Goal: Task Accomplishment & Management: Use online tool/utility

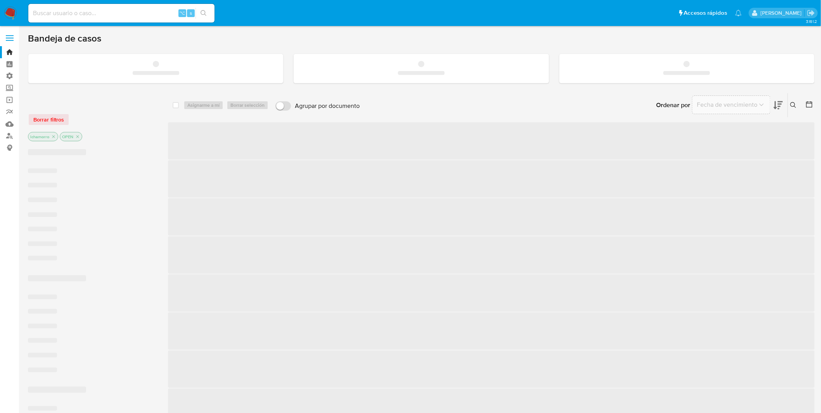
click at [16, 33] on label at bounding box center [9, 38] width 19 height 16
click at [0, 0] on input "checkbox" at bounding box center [0, 0] width 0 height 0
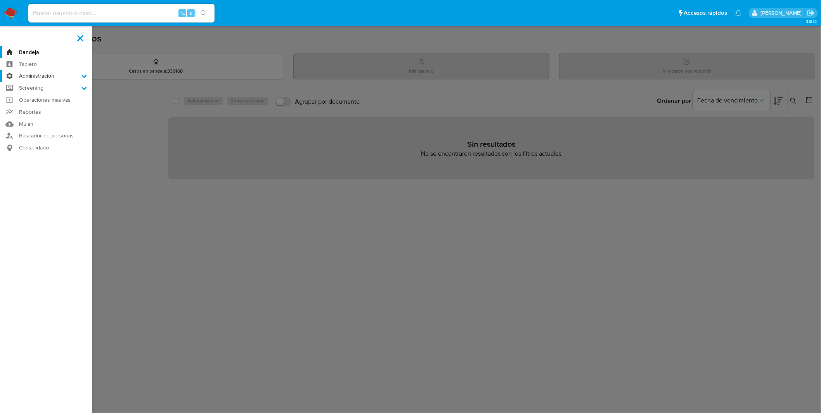
click at [31, 76] on label "Administración" at bounding box center [46, 76] width 92 height 12
click at [0, 0] on input "Administración" at bounding box center [0, 0] width 0 height 0
click at [35, 88] on link "Reglas" at bounding box center [46, 87] width 92 height 10
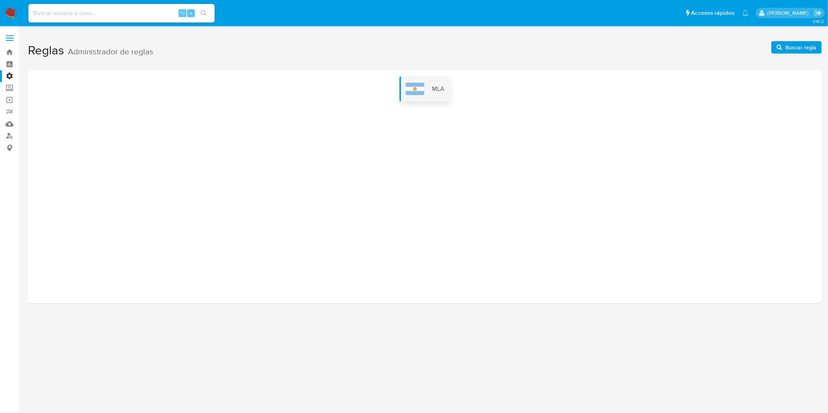
click at [425, 88] on div "MLA" at bounding box center [424, 88] width 51 height 25
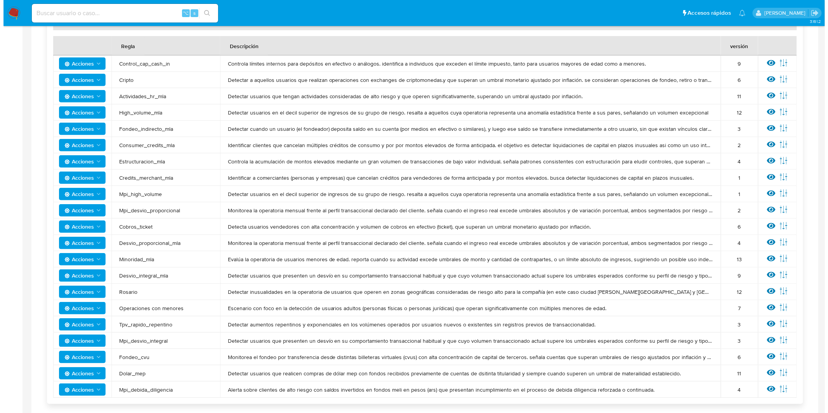
scroll to position [149, 0]
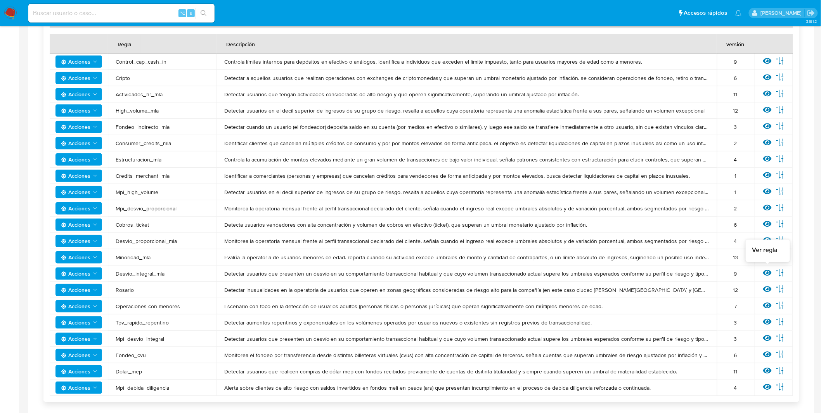
click at [767, 272] on icon at bounding box center [768, 273] width 9 height 6
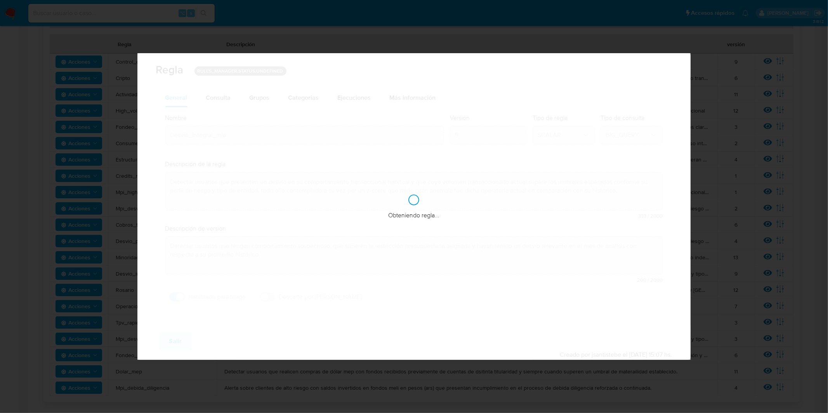
checkbox input "true"
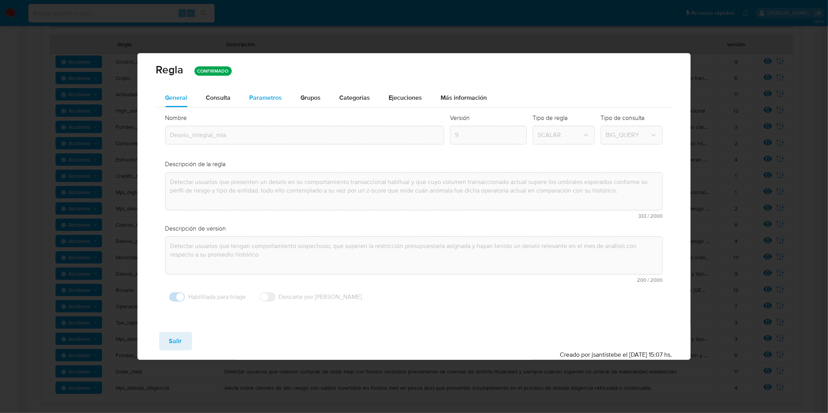
click at [271, 97] on span "Parametros" at bounding box center [266, 97] width 33 height 9
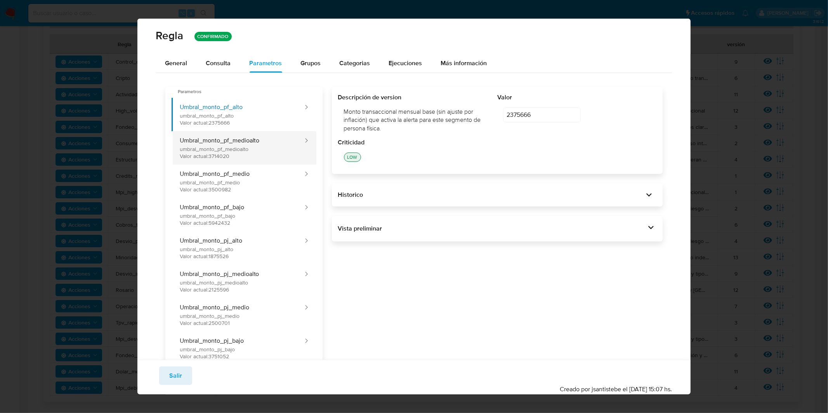
click at [251, 141] on button "Umbral_monto_pf_medioalto umbral_monto_pf_medioalto Valor actual: 3714020" at bounding box center [238, 147] width 132 height 33
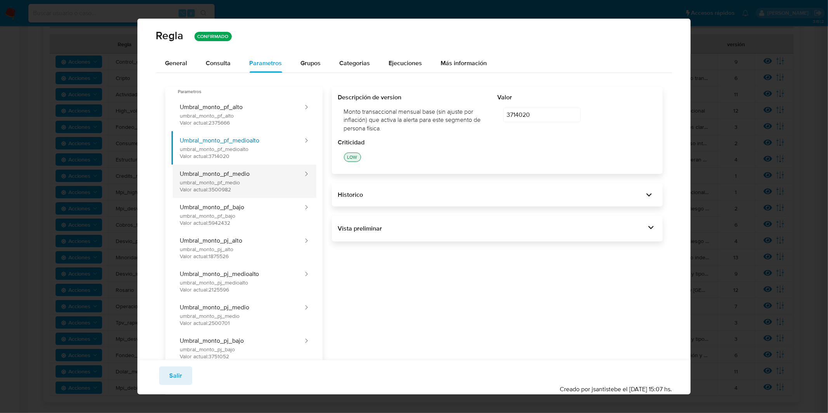
click at [252, 177] on button "Umbral_monto_pf_medio umbral_monto_pf_medio Valor actual: 3500982" at bounding box center [238, 181] width 132 height 33
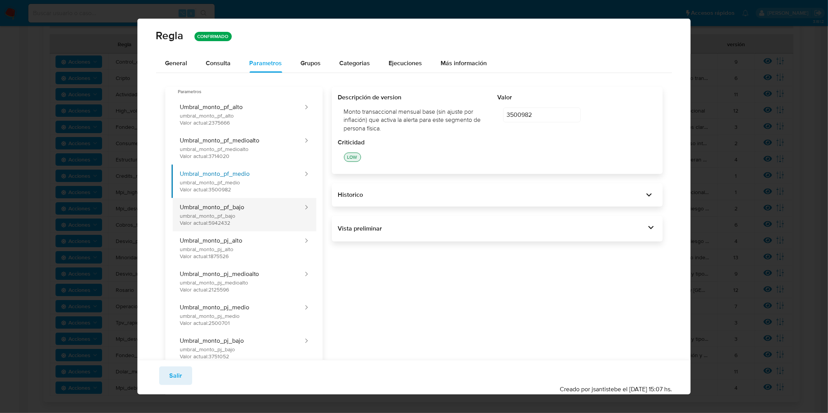
click at [255, 206] on button "Umbral_monto_pf_bajo umbral_monto_pf_bajo Valor actual: 5942432" at bounding box center [238, 214] width 132 height 33
click at [429, 191] on div "Historico" at bounding box center [491, 195] width 306 height 9
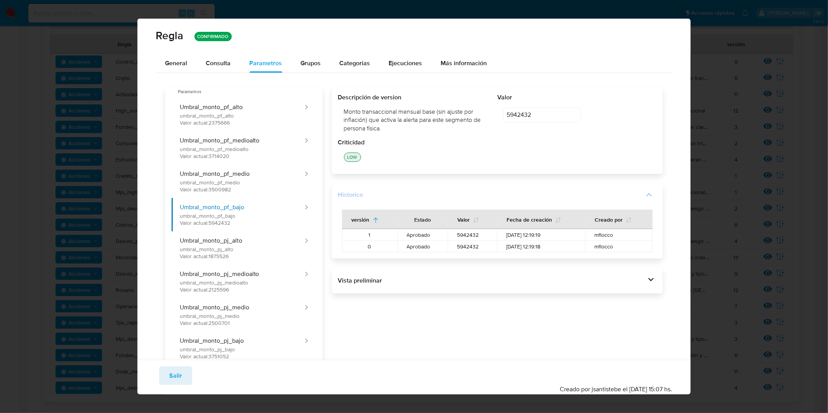
click at [429, 191] on div "Historico" at bounding box center [491, 195] width 306 height 9
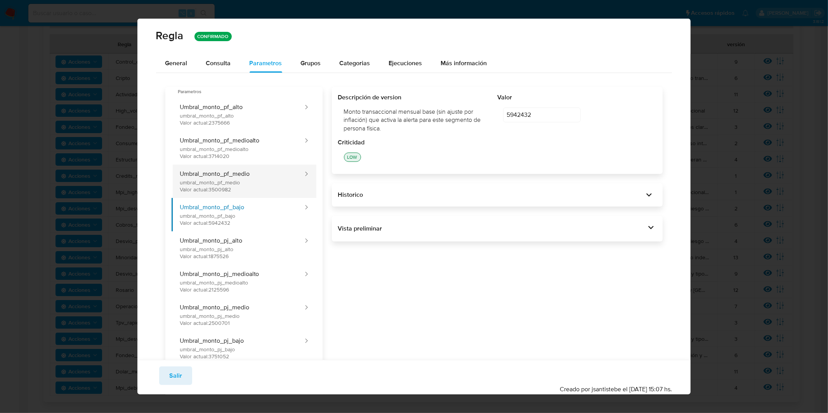
click at [277, 186] on button "Umbral_monto_pf_medio umbral_monto_pf_medio Valor actual: 3500982" at bounding box center [238, 181] width 132 height 33
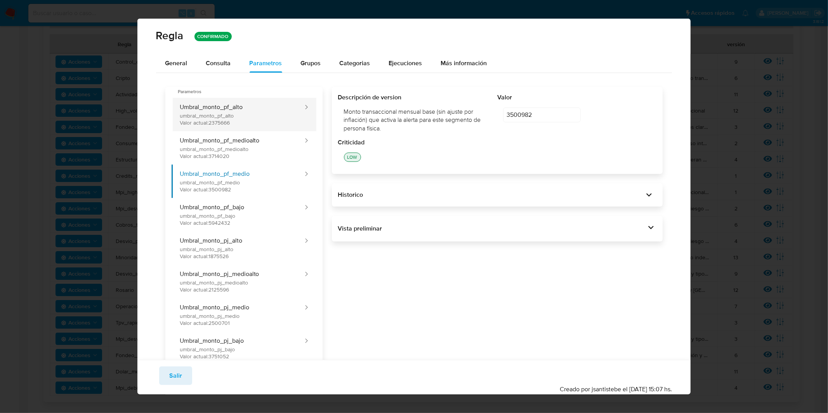
click at [273, 120] on button "Umbral_monto_pf_alto umbral_monto_pf_alto Valor actual: 2375666" at bounding box center [238, 114] width 132 height 33
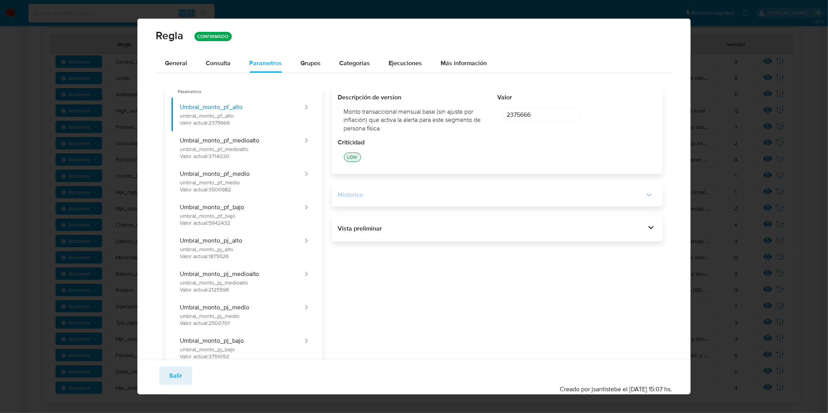
click at [487, 193] on div "Historico" at bounding box center [491, 195] width 306 height 9
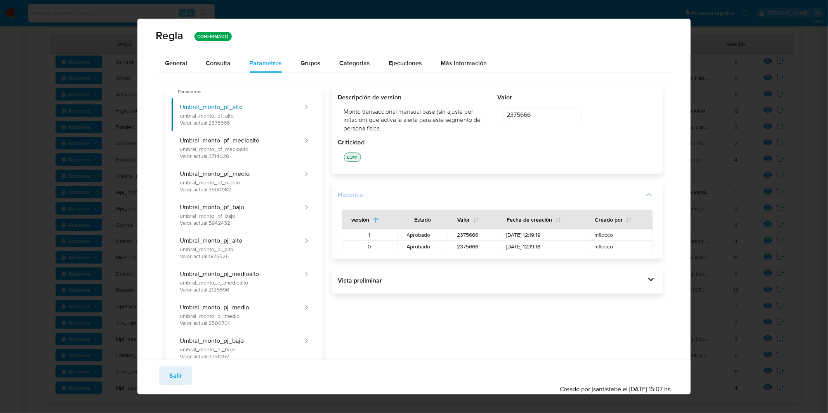
click at [487, 193] on div "Historico" at bounding box center [491, 195] width 306 height 9
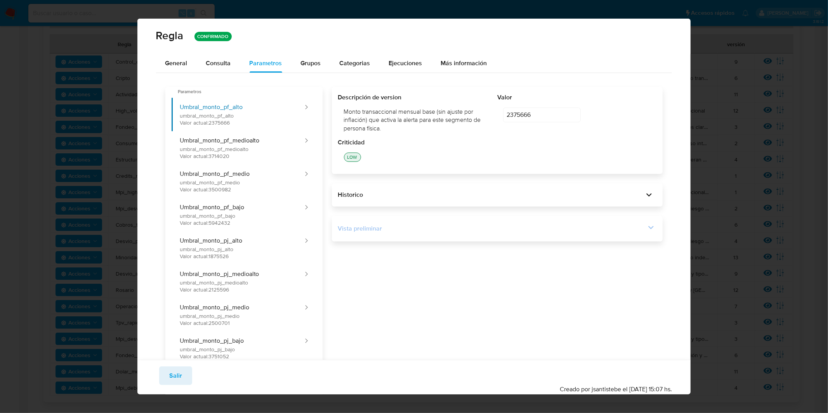
click at [500, 230] on div "Vista preliminar" at bounding box center [492, 228] width 308 height 9
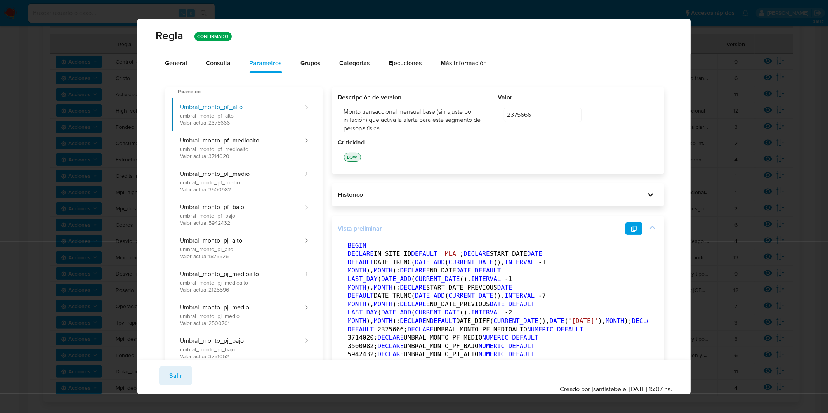
click at [500, 230] on div "Vista preliminar" at bounding box center [481, 228] width 287 height 9
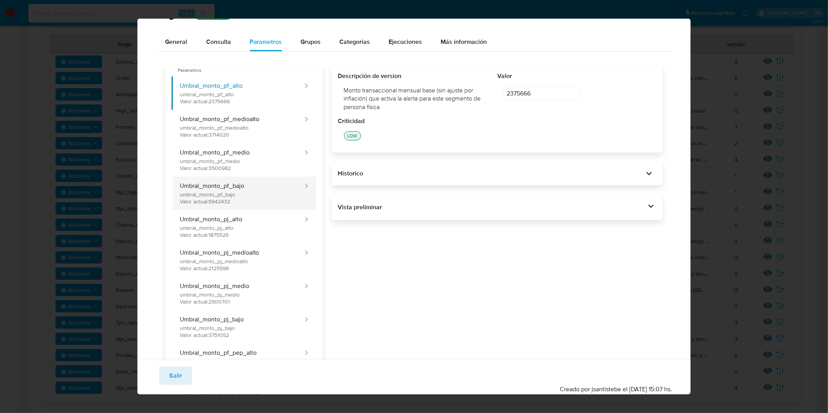
scroll to position [22, 0]
click at [251, 189] on button "Umbral_monto_pf_bajo umbral_monto_pf_bajo Valor actual: 5942432" at bounding box center [238, 192] width 132 height 33
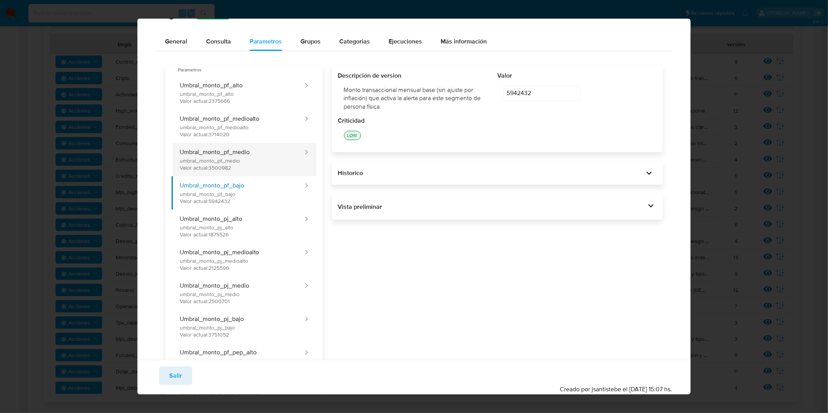
click at [252, 166] on button "Umbral_monto_pf_medio umbral_monto_pf_medio Valor actual: 3500982" at bounding box center [238, 159] width 132 height 33
type input "3500982"
click at [407, 166] on div "Historico" at bounding box center [497, 172] width 331 height 23
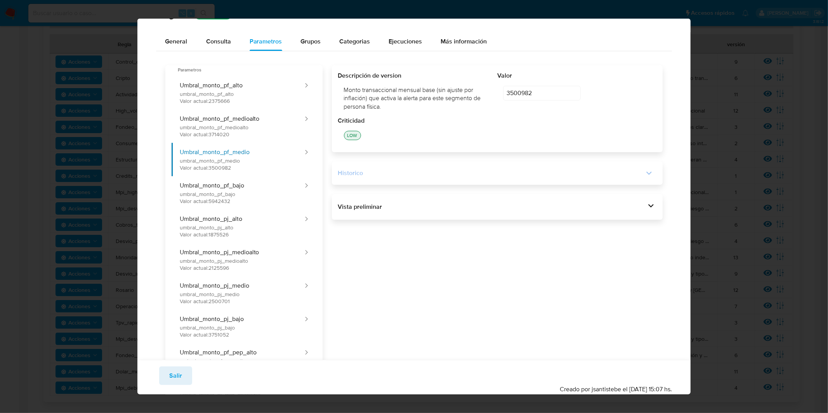
click at [408, 171] on div "Historico" at bounding box center [491, 173] width 306 height 9
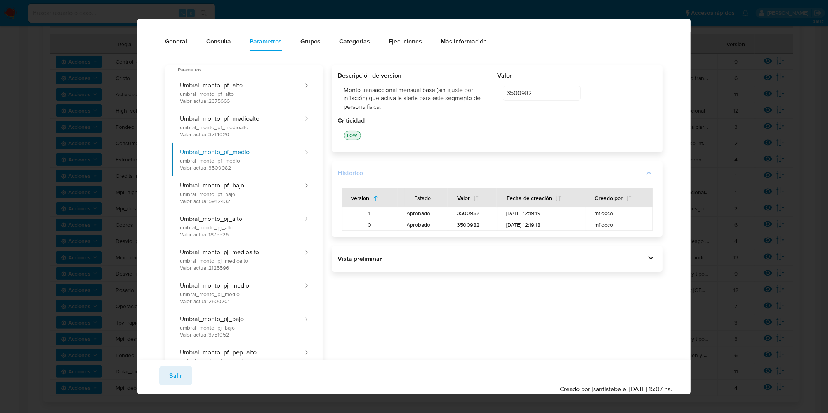
click at [408, 171] on div "Historico" at bounding box center [491, 173] width 306 height 9
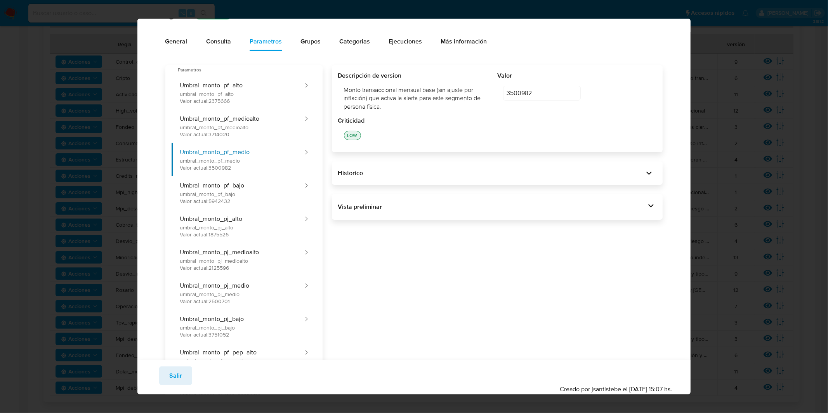
click at [472, 218] on div "Vista preliminar BEGIN DECLARE IN_SITE_ID DEFAULT 'MLA' ; DECLARE START_DATE DA…" at bounding box center [497, 207] width 331 height 26
click at [477, 206] on div "Vista preliminar" at bounding box center [492, 207] width 308 height 9
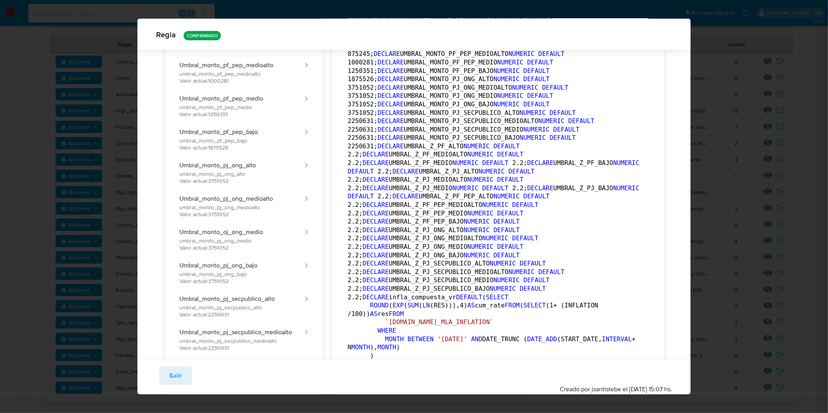
scroll to position [362, 0]
